Goal: Entertainment & Leisure: Consume media (video, audio)

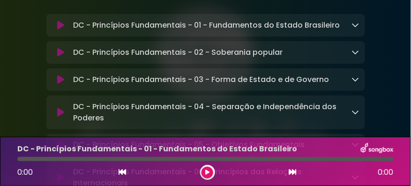
scroll to position [134, 0]
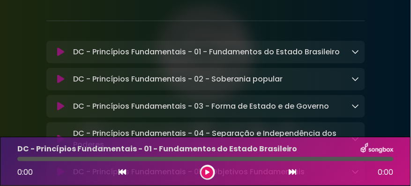
click at [164, 54] on p "DC - Princípios Fundamentais - 01 - Fundamentos do Estado Brasileiro Loading Tr…" at bounding box center [206, 51] width 267 height 11
click at [62, 49] on icon at bounding box center [60, 51] width 7 height 9
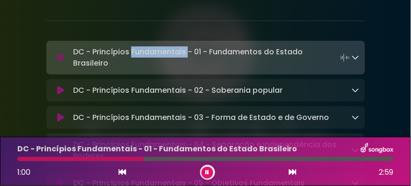
click at [60, 55] on icon at bounding box center [61, 57] width 6 height 9
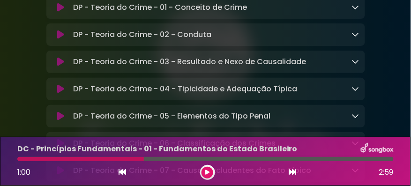
scroll to position [6400, 0]
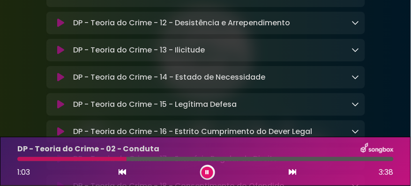
scroll to position [6641, 0]
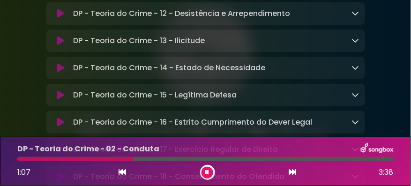
click at [59, 18] on icon at bounding box center [60, 13] width 7 height 9
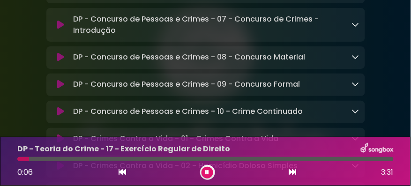
scroll to position [7150, 0]
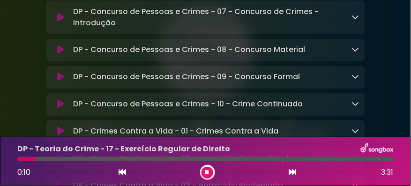
click at [60, 55] on icon at bounding box center [60, 49] width 7 height 9
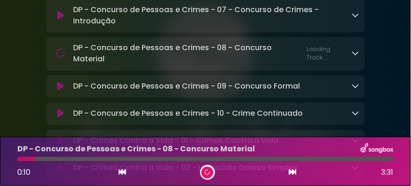
scroll to position [7149, 0]
